Goal: Transaction & Acquisition: Purchase product/service

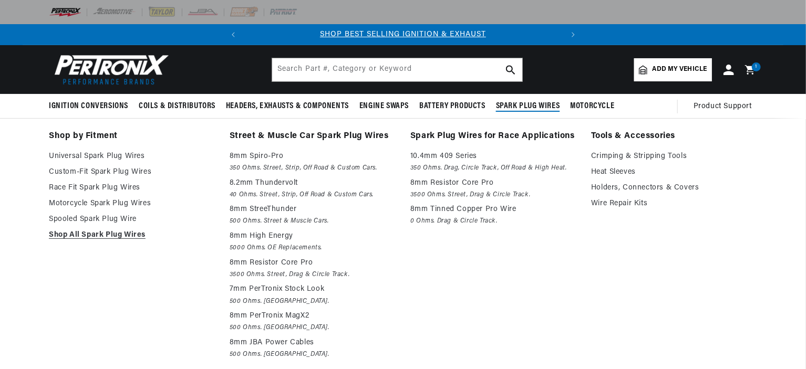
click at [510, 102] on span "Spark Plug Wires" at bounding box center [528, 106] width 64 height 11
click at [515, 105] on span "Spark Plug Wires" at bounding box center [528, 106] width 64 height 11
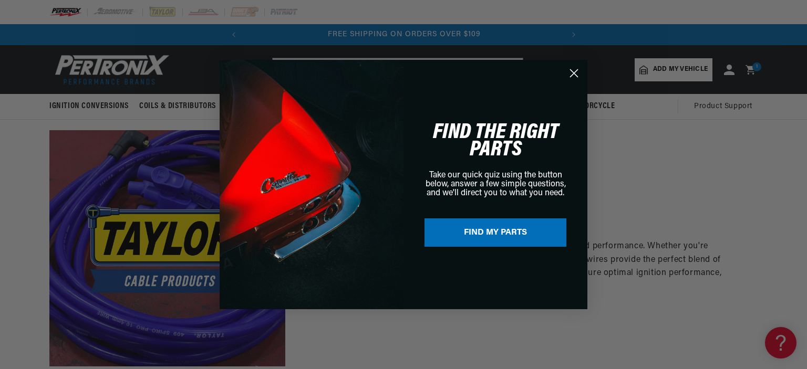
click at [574, 73] on icon "Close dialog" at bounding box center [573, 73] width 7 height 7
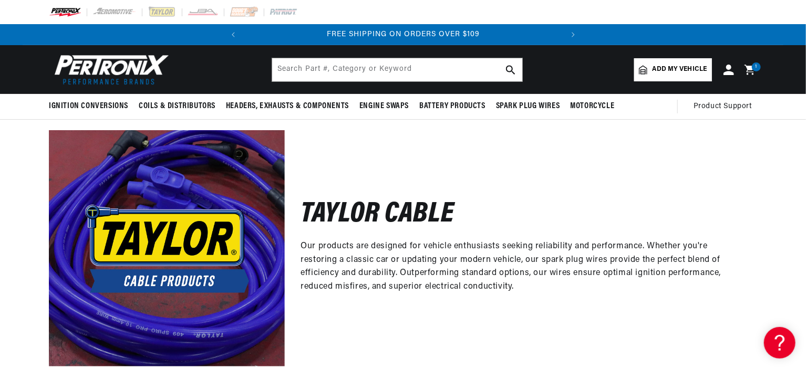
click at [750, 69] on icon at bounding box center [749, 70] width 10 height 10
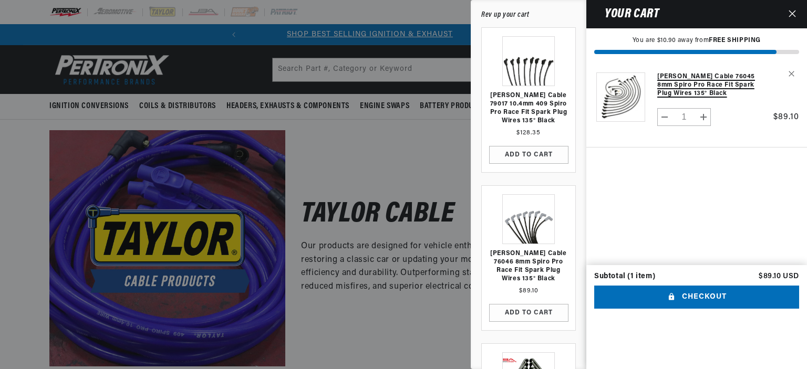
scroll to position [0, 0]
click at [679, 79] on link "[PERSON_NAME] Cable 76045 8mm Spiro Pro Race Fit Spark Plug Wires 135° Black" at bounding box center [709, 84] width 105 height 25
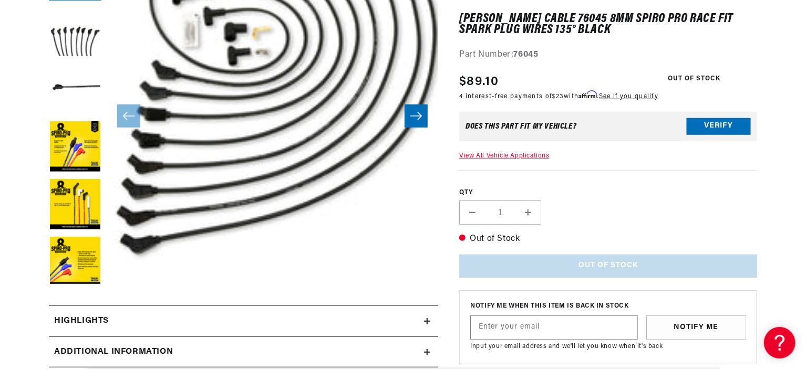
scroll to position [0, 183]
